Goal: Navigation & Orientation: Find specific page/section

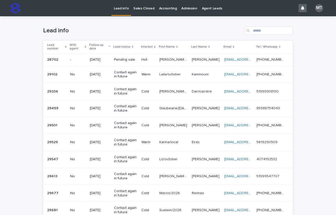
click at [120, 9] on p "Lead info" at bounding box center [121, 5] width 15 height 11
click at [141, 9] on p "Sales Closed" at bounding box center [143, 5] width 21 height 11
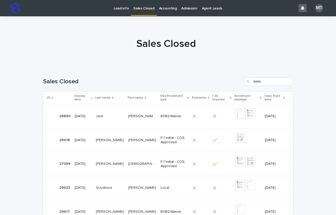
click at [118, 9] on p "Lead info" at bounding box center [121, 5] width 15 height 11
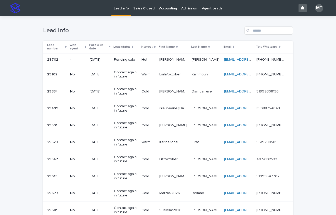
click at [141, 7] on p "Sales Closed" at bounding box center [143, 5] width 21 height 11
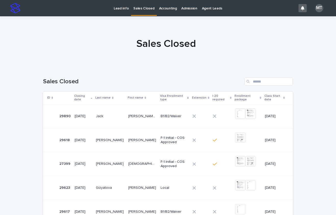
click at [125, 7] on p "Lead info" at bounding box center [121, 5] width 15 height 11
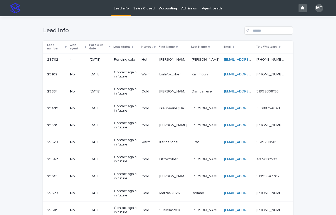
click at [171, 27] on h1 "Lead info" at bounding box center [142, 30] width 199 height 7
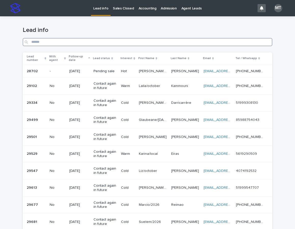
click at [93, 42] on input "Search" at bounding box center [148, 42] width 250 height 8
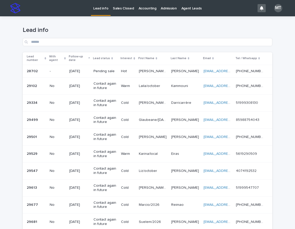
drag, startPoint x: 100, startPoint y: 9, endPoint x: 76, endPoint y: 1, distance: 25.5
click at [100, 9] on p "Lead info" at bounding box center [100, 5] width 15 height 11
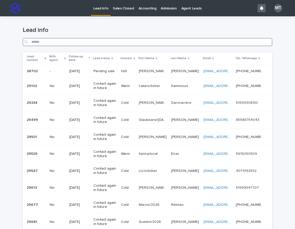
click at [55, 41] on input "Search" at bounding box center [148, 42] width 250 height 8
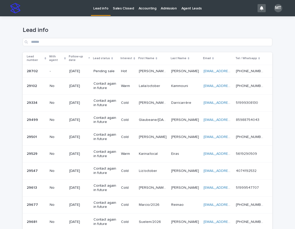
click at [121, 23] on div "Lead info" at bounding box center [148, 34] width 250 height 36
click at [124, 8] on p "Sales Closed" at bounding box center [123, 5] width 21 height 11
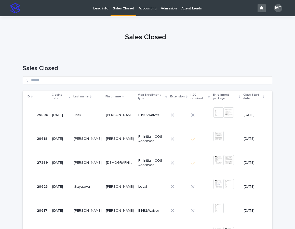
click at [98, 9] on p "Lead info" at bounding box center [100, 5] width 15 height 11
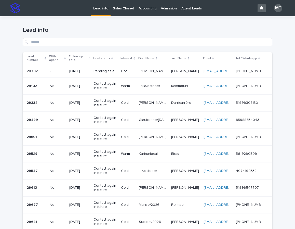
click at [125, 6] on p "Sales Closed" at bounding box center [123, 5] width 21 height 11
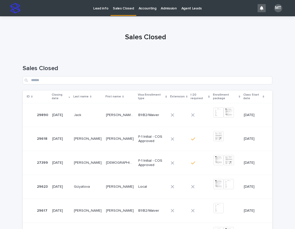
click at [102, 10] on p "Lead info" at bounding box center [100, 5] width 15 height 11
